Goal: Task Accomplishment & Management: Manage account settings

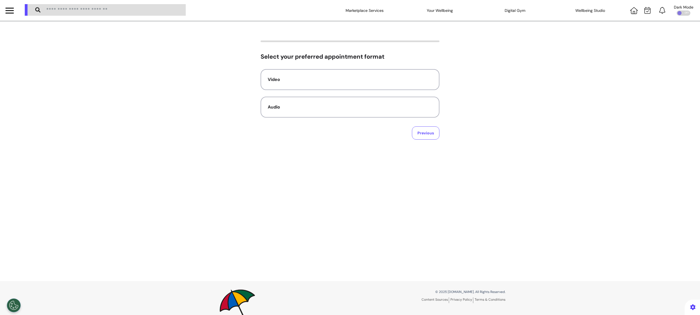
click at [15, 7] on div at bounding box center [9, 10] width 19 height 21
click at [11, 9] on div at bounding box center [9, 10] width 8 height 9
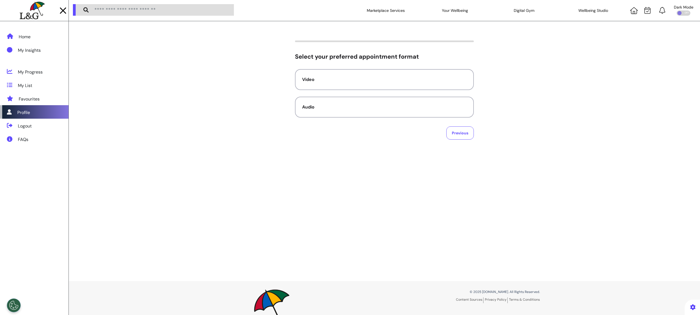
click at [44, 113] on div "Profile" at bounding box center [34, 111] width 68 height 13
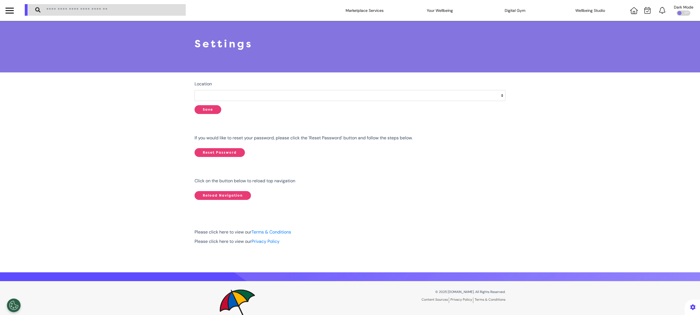
select select
click at [10, 11] on div at bounding box center [9, 10] width 8 height 9
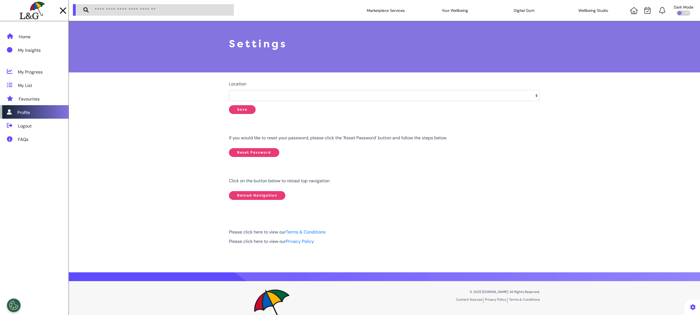
click at [45, 108] on div "Profile" at bounding box center [34, 111] width 68 height 13
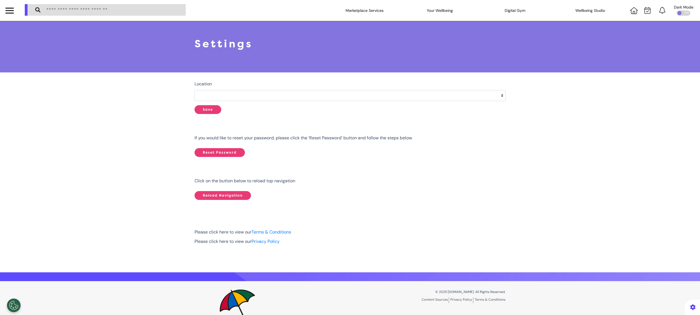
click at [9, 6] on div at bounding box center [9, 10] width 8 height 9
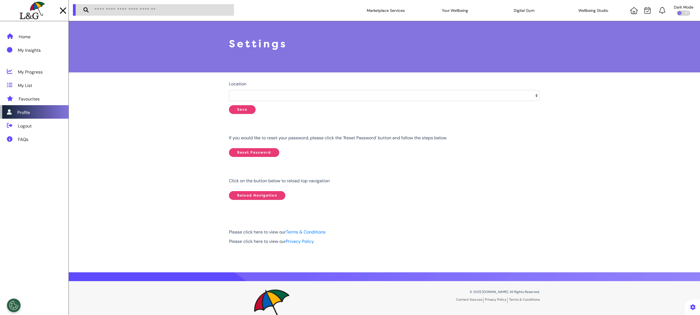
click at [53, 111] on div "Profile" at bounding box center [34, 111] width 68 height 13
